Goal: Information Seeking & Learning: Learn about a topic

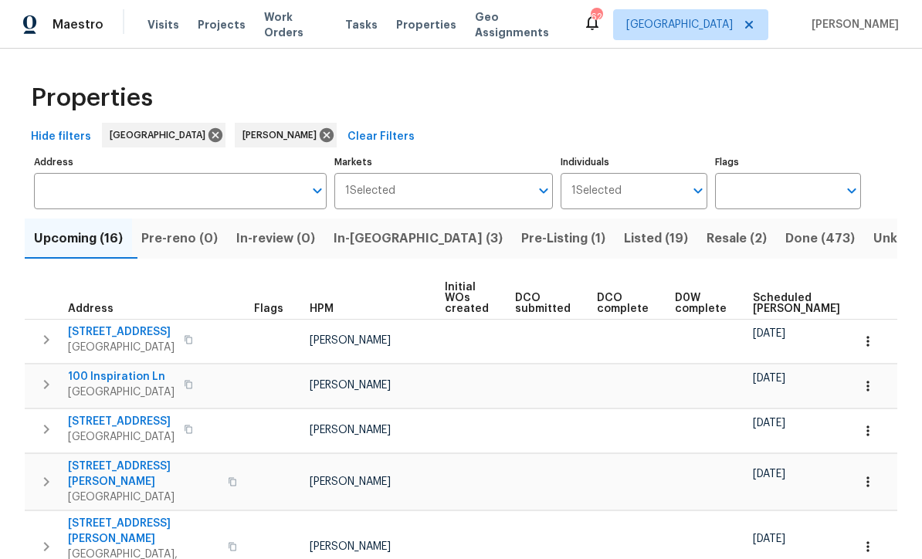
click at [624, 241] on span "Listed (19)" at bounding box center [656, 239] width 64 height 22
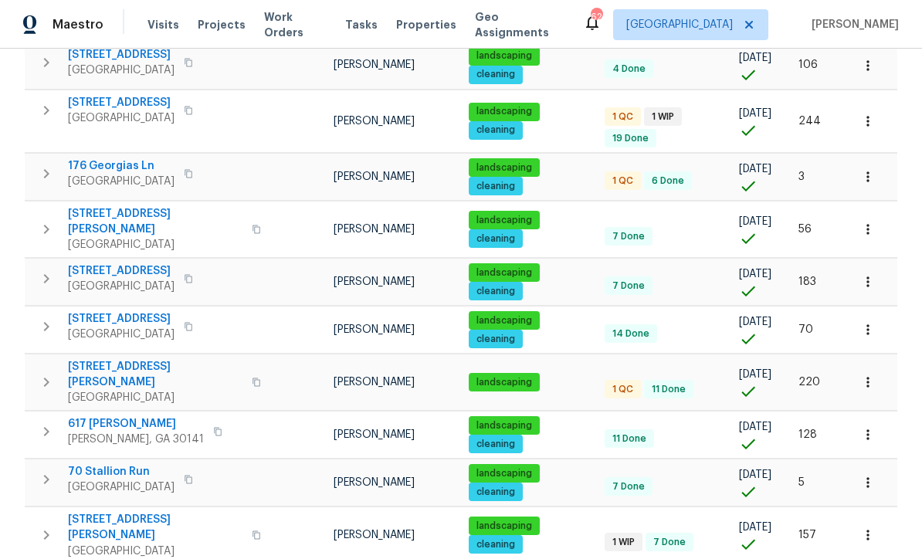
scroll to position [393, 0]
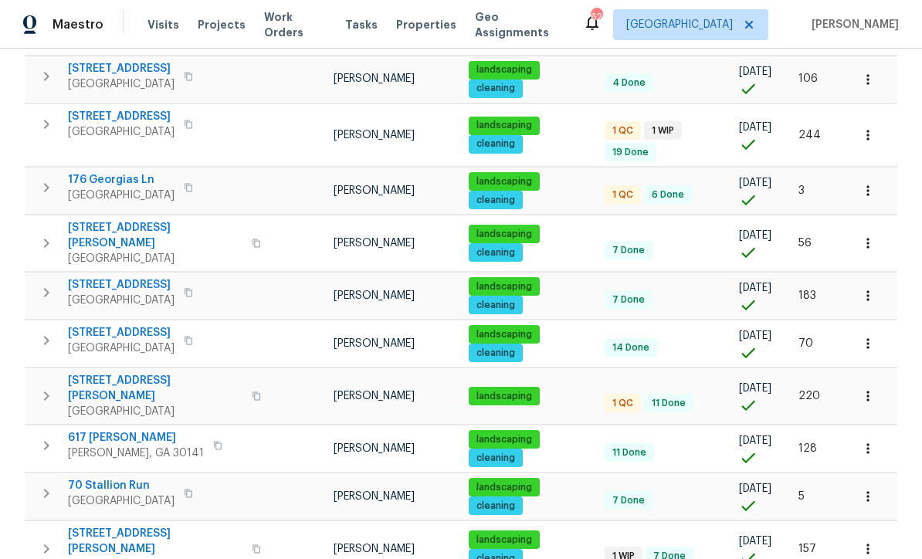
click at [114, 172] on span "176 Georgias Ln" at bounding box center [121, 179] width 107 height 15
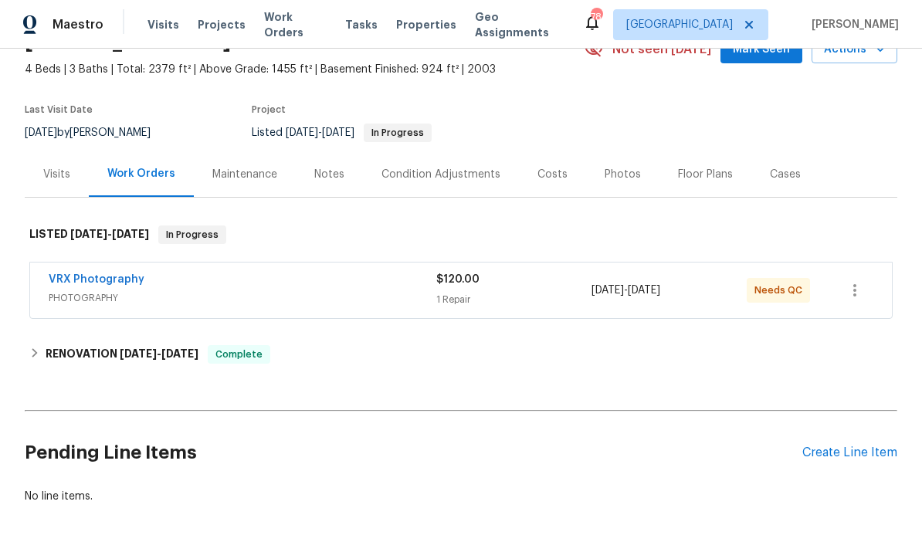
scroll to position [81, 0]
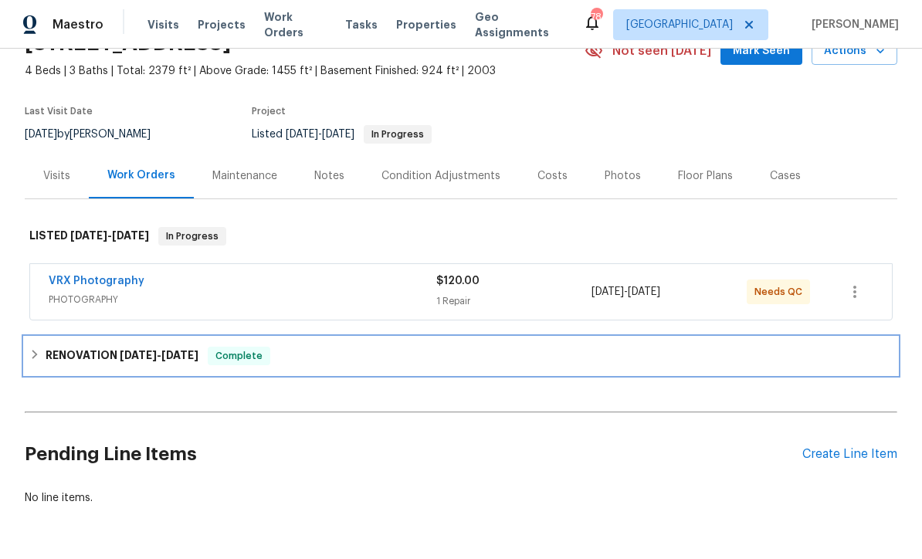
click at [98, 348] on h6 "RENOVATION 9/2/25 - 9/11/25" at bounding box center [122, 356] width 153 height 19
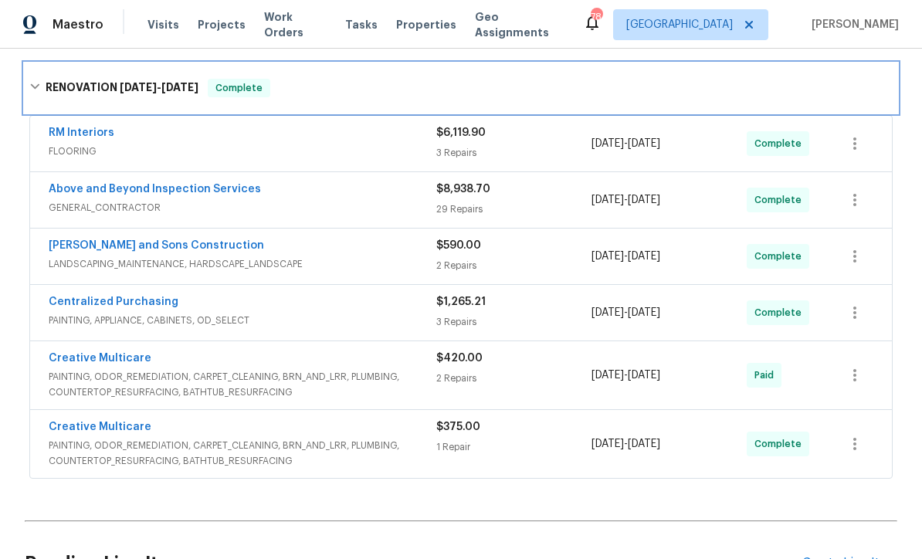
scroll to position [352, 0]
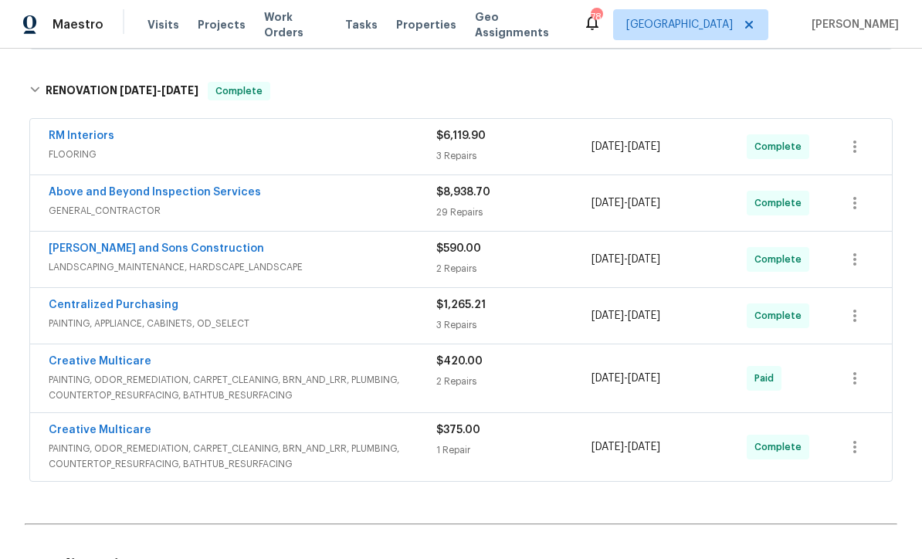
click at [74, 140] on link "RM Interiors" at bounding box center [82, 135] width 66 height 11
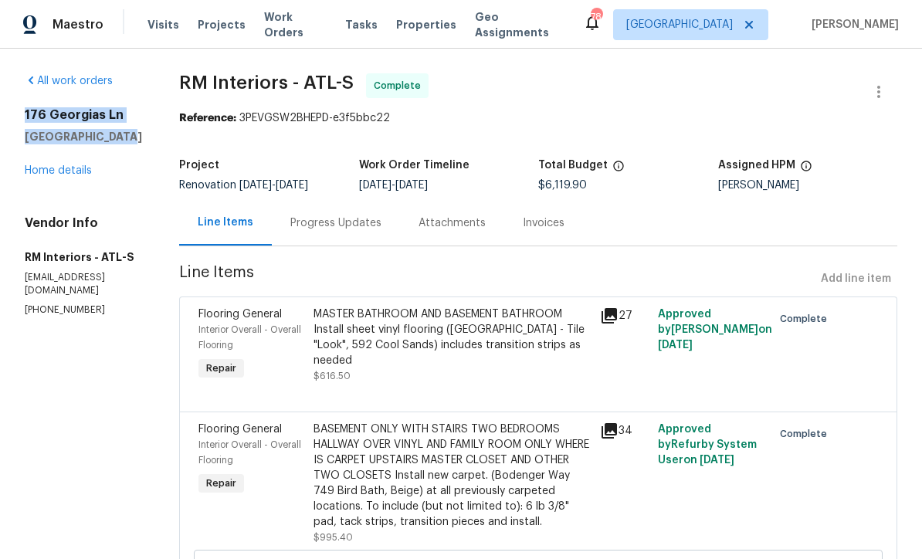
click at [40, 398] on section "All work orders [STREET_ADDRESS] Home details Vendor Info RM Interiors - ATL-S …" at bounding box center [83, 553] width 117 height 960
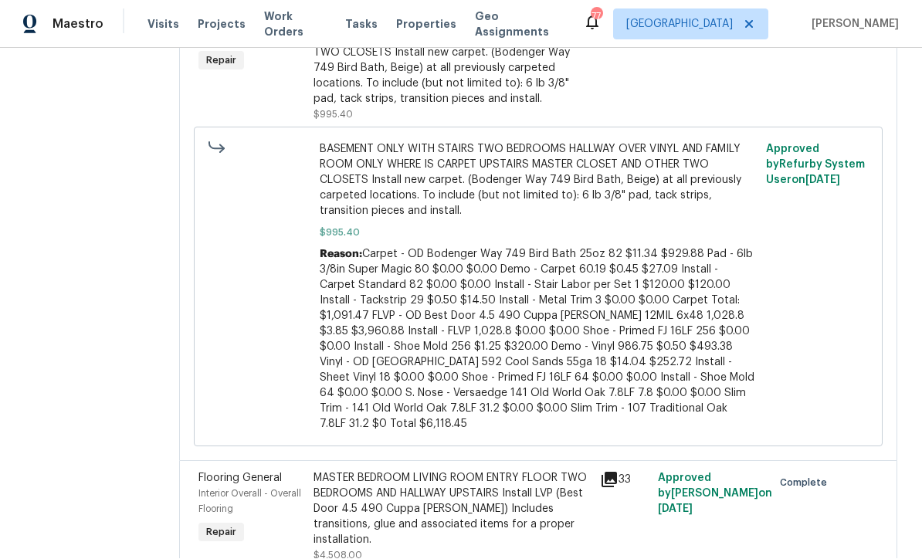
scroll to position [421, 0]
click at [394, 472] on div "MASTER BEDROOM LIVING ROOM ENTRY FLOOR TWO BEDROOMS AND HALLWAY UPSTAIRS Instal…" at bounding box center [452, 510] width 278 height 77
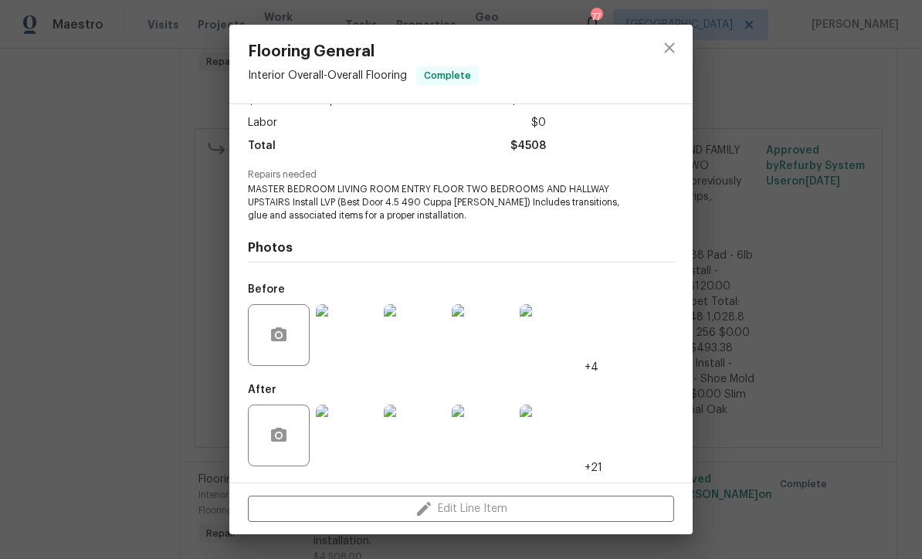
scroll to position [103, 0]
click at [347, 439] on img at bounding box center [347, 436] width 62 height 62
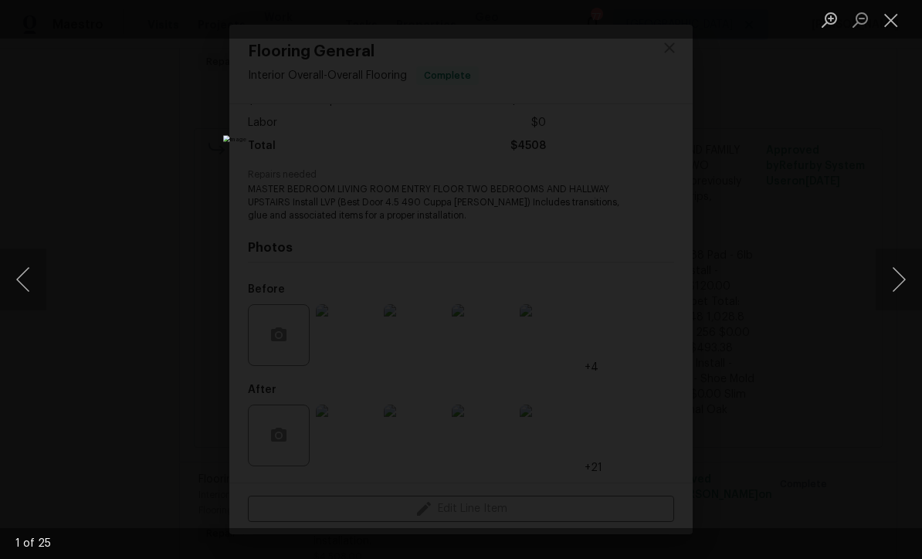
click at [899, 276] on button "Next image" at bounding box center [898, 280] width 46 height 62
click at [899, 273] on button "Next image" at bounding box center [898, 280] width 46 height 62
click at [903, 272] on button "Next image" at bounding box center [898, 280] width 46 height 62
click at [890, 279] on button "Next image" at bounding box center [898, 280] width 46 height 62
click at [890, 265] on button "Next image" at bounding box center [898, 280] width 46 height 62
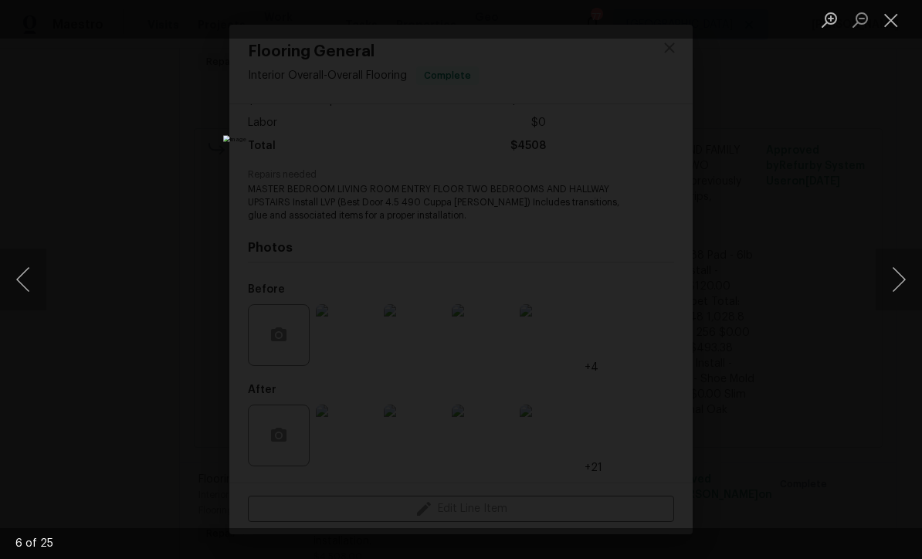
click at [892, 273] on button "Next image" at bounding box center [898, 280] width 46 height 62
click at [895, 288] on button "Next image" at bounding box center [898, 280] width 46 height 62
click at [891, 279] on button "Next image" at bounding box center [898, 280] width 46 height 62
click at [877, 269] on button "Next image" at bounding box center [898, 280] width 46 height 62
click at [879, 277] on button "Next image" at bounding box center [898, 280] width 46 height 62
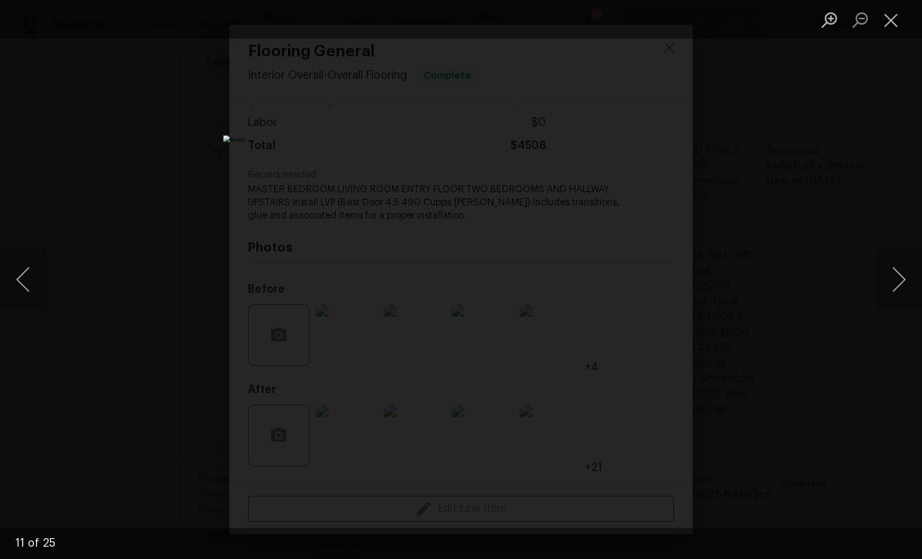
click at [893, 288] on button "Next image" at bounding box center [898, 280] width 46 height 62
click at [891, 278] on button "Next image" at bounding box center [898, 280] width 46 height 62
click at [902, 277] on button "Next image" at bounding box center [898, 280] width 46 height 62
click at [899, 279] on button "Next image" at bounding box center [898, 280] width 46 height 62
click at [912, 276] on button "Next image" at bounding box center [898, 280] width 46 height 62
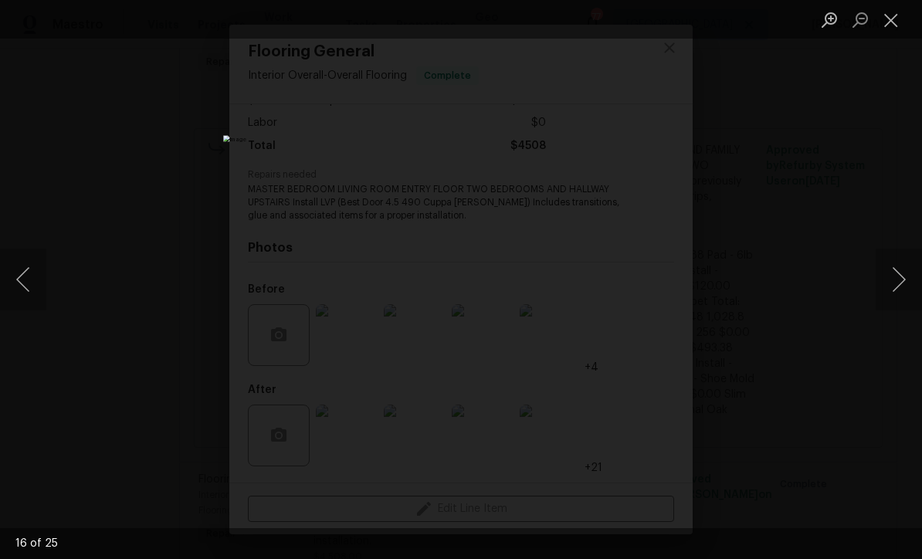
click at [448, 267] on img "Lightbox" at bounding box center [461, 279] width 476 height 288
click at [457, 201] on img "Lightbox" at bounding box center [461, 279] width 476 height 288
click at [885, 22] on button "Close lightbox" at bounding box center [890, 19] width 31 height 27
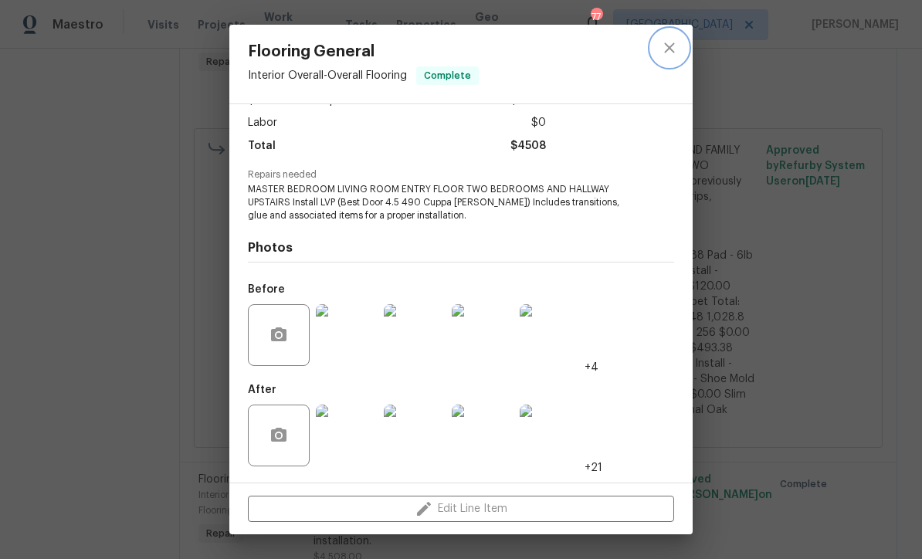
click at [672, 47] on icon "close" at bounding box center [669, 48] width 19 height 19
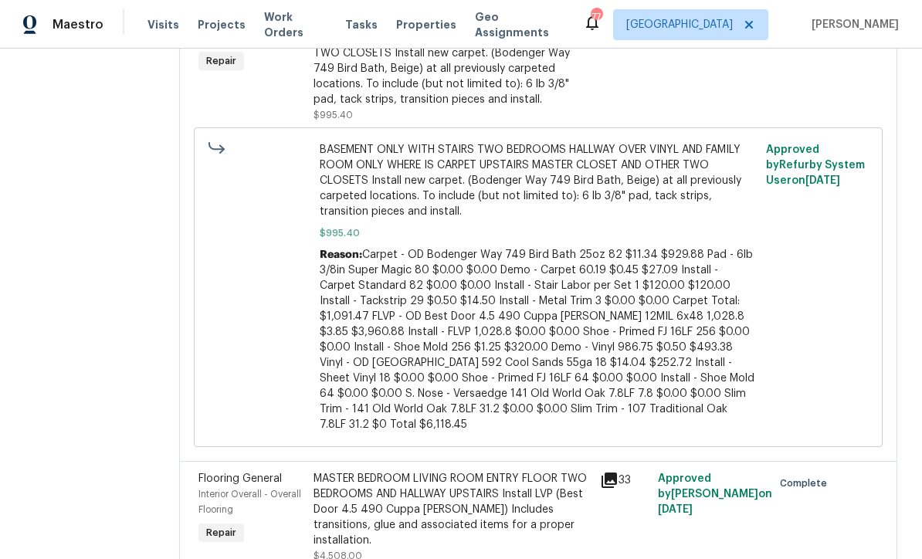
scroll to position [421, 0]
click at [381, 490] on div "MASTER BEDROOM LIVING ROOM ENTRY FLOOR TWO BEDROOMS AND HALLWAY UPSTAIRS Instal…" at bounding box center [452, 510] width 278 height 77
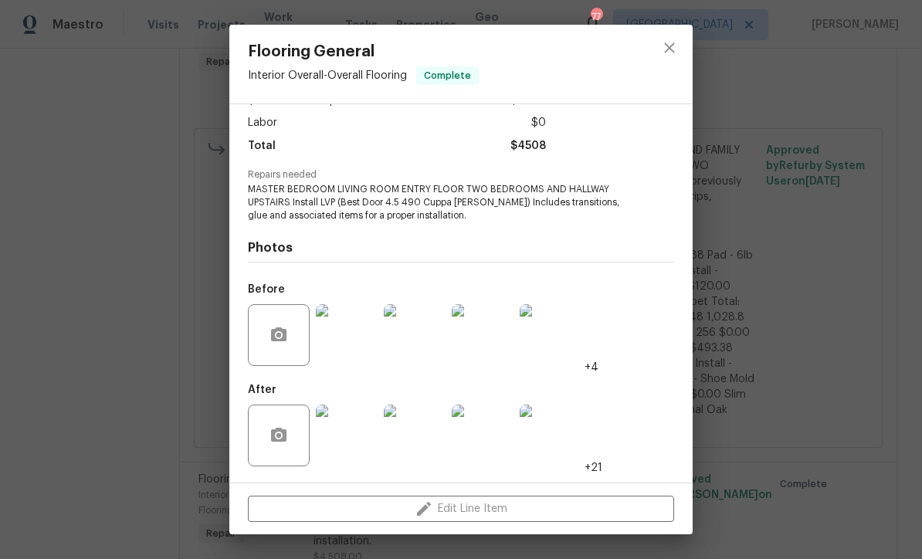
scroll to position [103, 0]
click at [346, 442] on img at bounding box center [347, 436] width 62 height 62
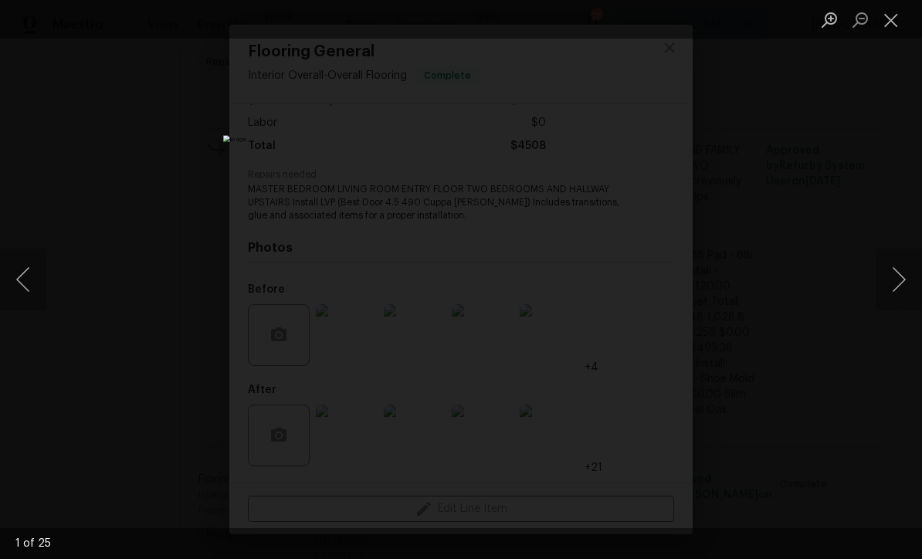
click at [909, 283] on button "Next image" at bounding box center [898, 280] width 46 height 62
click at [902, 282] on button "Next image" at bounding box center [898, 280] width 46 height 62
click at [904, 285] on button "Next image" at bounding box center [898, 280] width 46 height 62
click at [903, 286] on button "Next image" at bounding box center [898, 280] width 46 height 62
click at [912, 290] on button "Next image" at bounding box center [898, 280] width 46 height 62
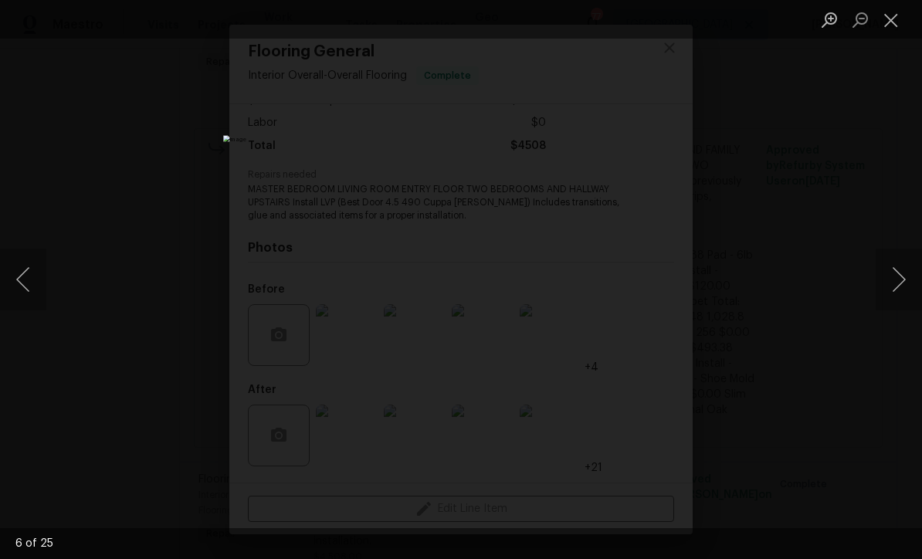
click at [902, 283] on button "Next image" at bounding box center [898, 280] width 46 height 62
click at [906, 284] on button "Next image" at bounding box center [898, 280] width 46 height 62
click at [902, 282] on button "Next image" at bounding box center [898, 280] width 46 height 62
click at [906, 279] on button "Next image" at bounding box center [898, 280] width 46 height 62
click at [904, 277] on button "Next image" at bounding box center [898, 280] width 46 height 62
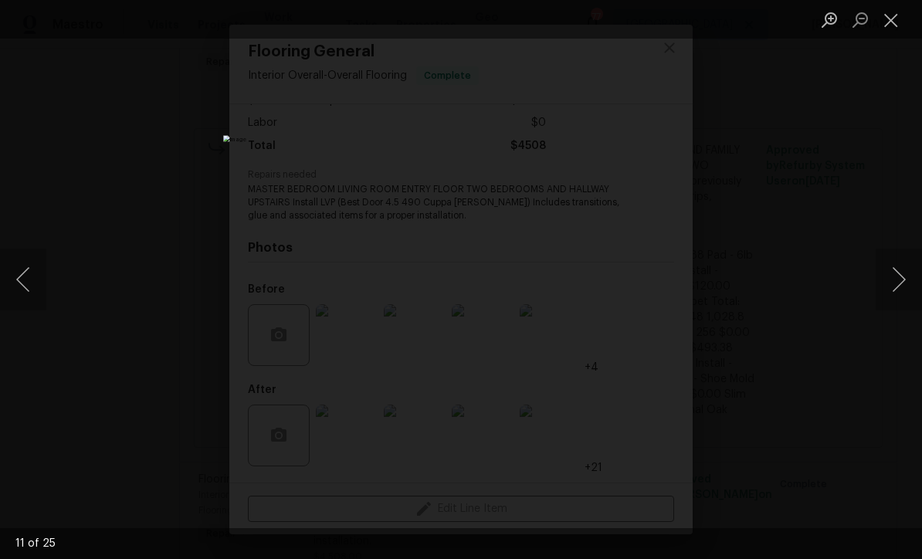
click at [901, 280] on button "Next image" at bounding box center [898, 280] width 46 height 62
click at [902, 280] on button "Next image" at bounding box center [898, 280] width 46 height 62
click at [909, 280] on button "Next image" at bounding box center [898, 280] width 46 height 62
click at [906, 276] on button "Next image" at bounding box center [898, 280] width 46 height 62
click at [904, 275] on button "Next image" at bounding box center [898, 280] width 46 height 62
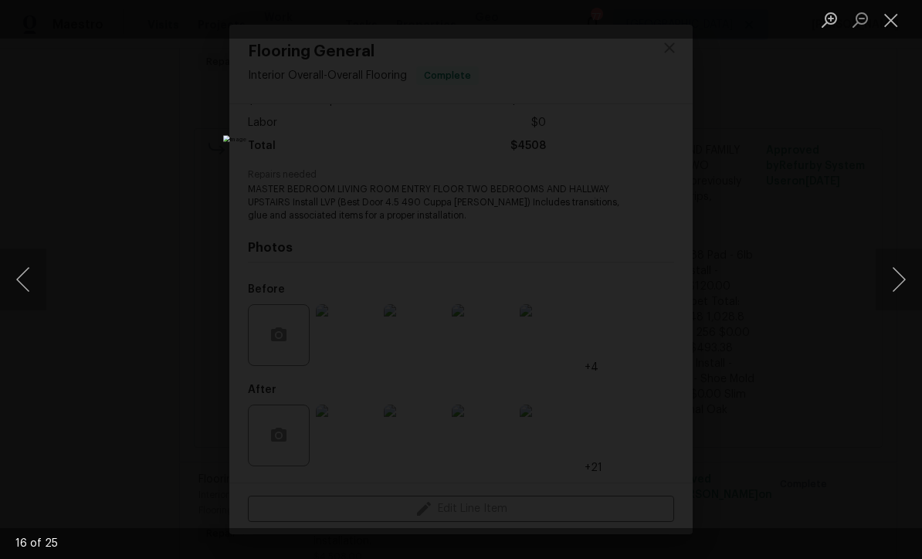
click at [891, 18] on button "Close lightbox" at bounding box center [890, 19] width 31 height 27
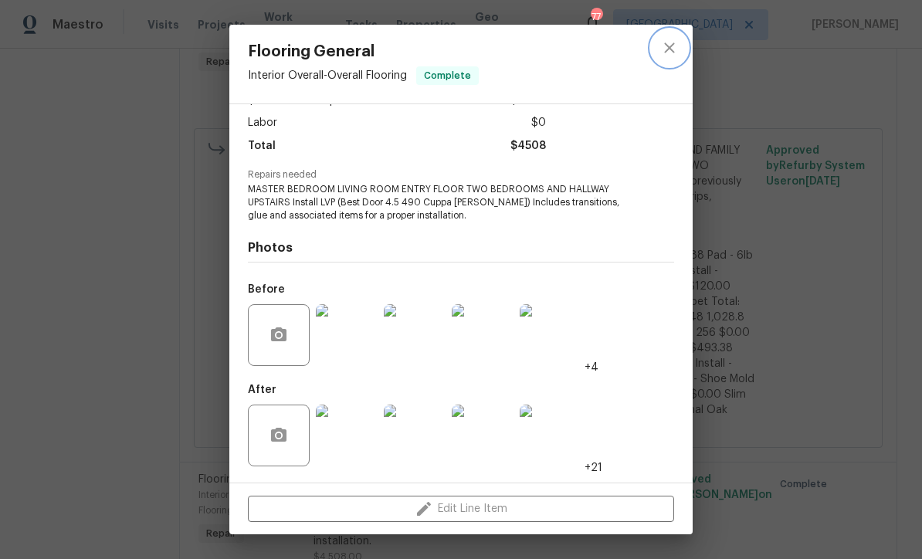
click at [671, 50] on icon "close" at bounding box center [669, 47] width 10 height 10
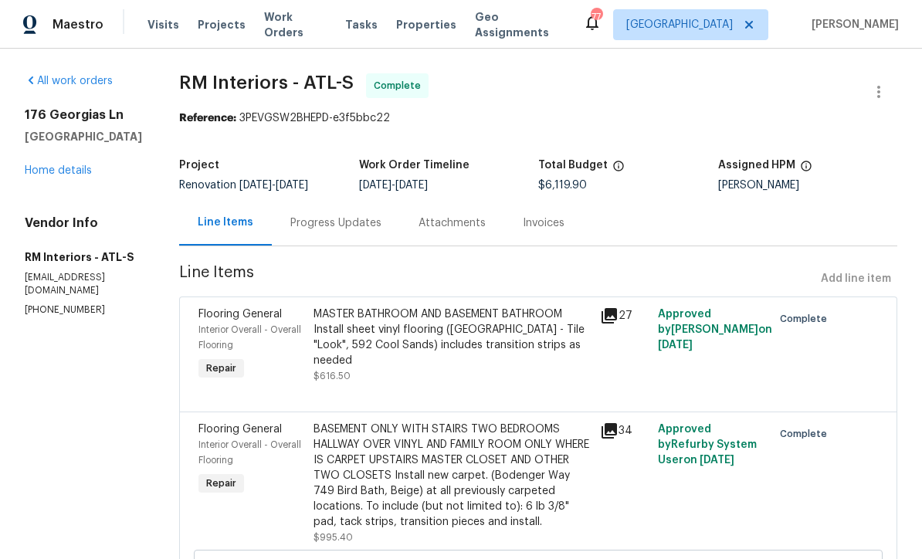
scroll to position [0, 0]
